Goal: Find specific page/section: Find specific page/section

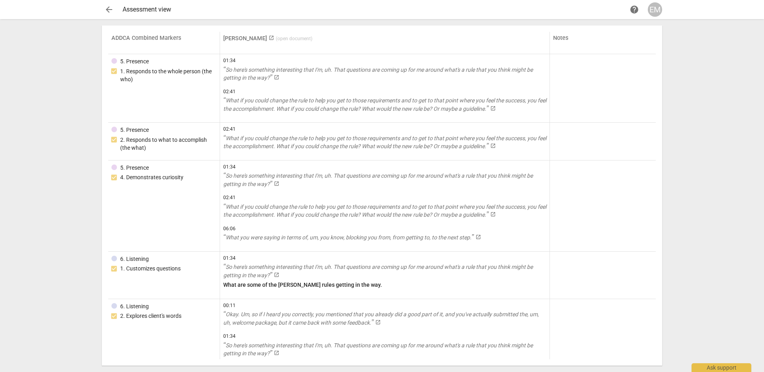
click at [107, 11] on span "arrow_back" at bounding box center [109, 10] width 10 height 10
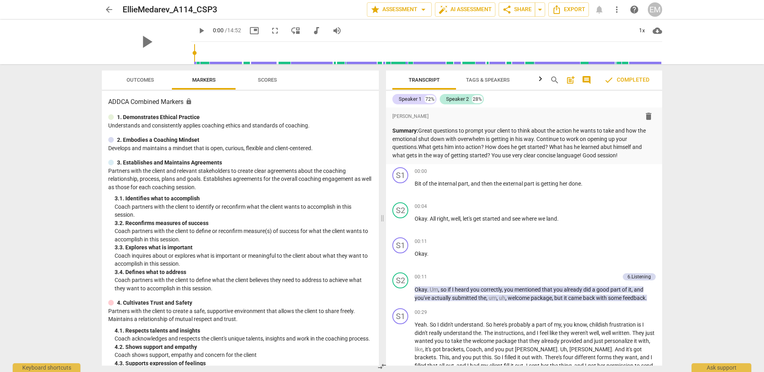
click at [268, 79] on span "Scores" at bounding box center [267, 80] width 19 height 6
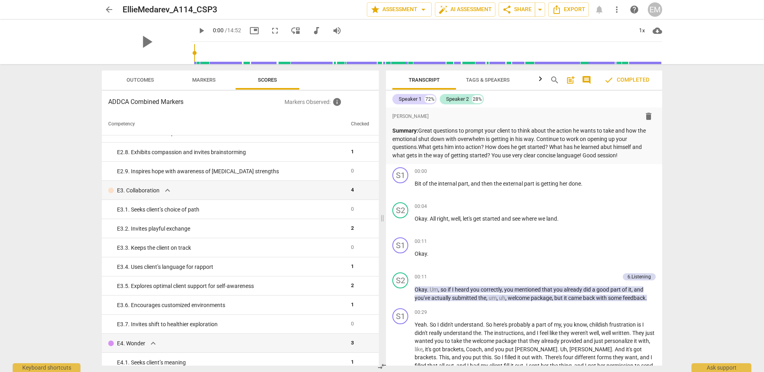
scroll to position [1551, 0]
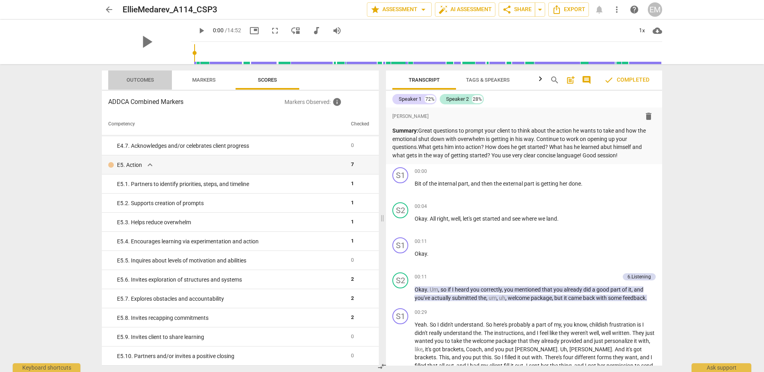
click at [136, 80] on span "Outcomes" at bounding box center [140, 80] width 27 height 6
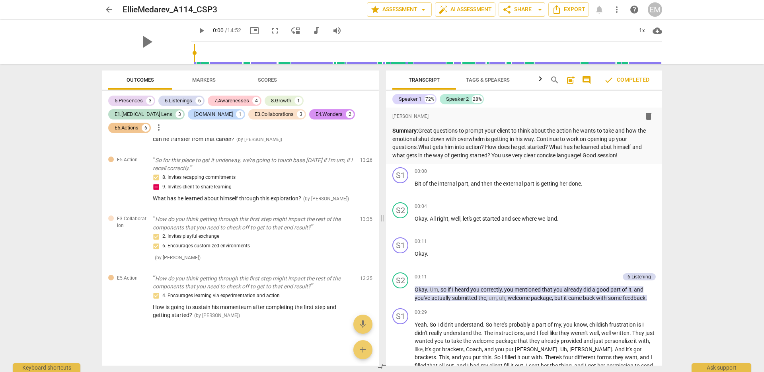
scroll to position [1720, 0]
click at [207, 80] on span "Markers" at bounding box center [203, 80] width 23 height 6
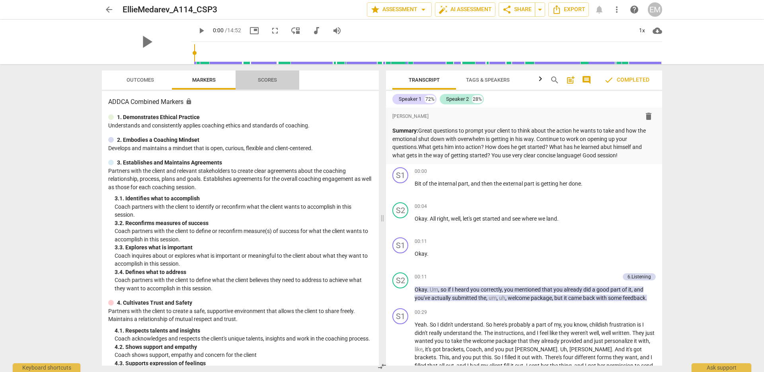
click at [271, 80] on span "Scores" at bounding box center [267, 80] width 19 height 6
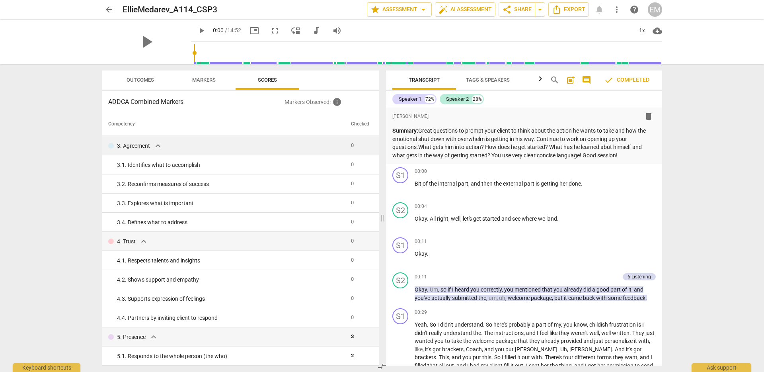
scroll to position [0, 0]
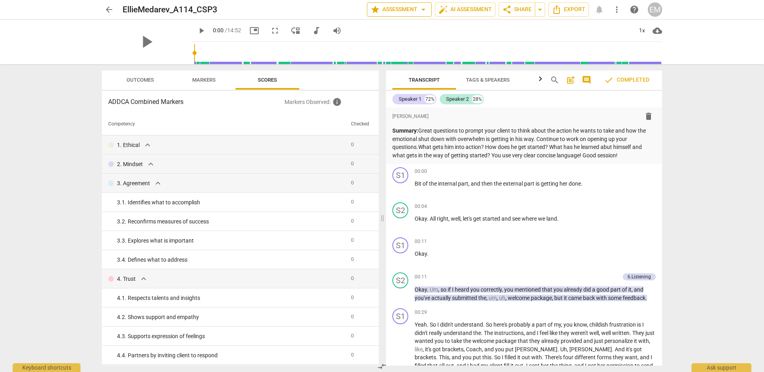
click at [409, 11] on span "star Assessment arrow_drop_down" at bounding box center [400, 10] width 58 height 10
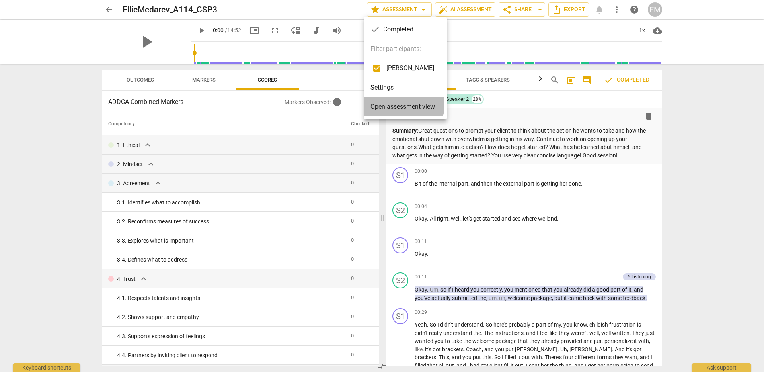
click at [403, 105] on span "Open assessment view" at bounding box center [403, 107] width 64 height 10
